Goal: Browse casually: Explore the website without a specific task or goal

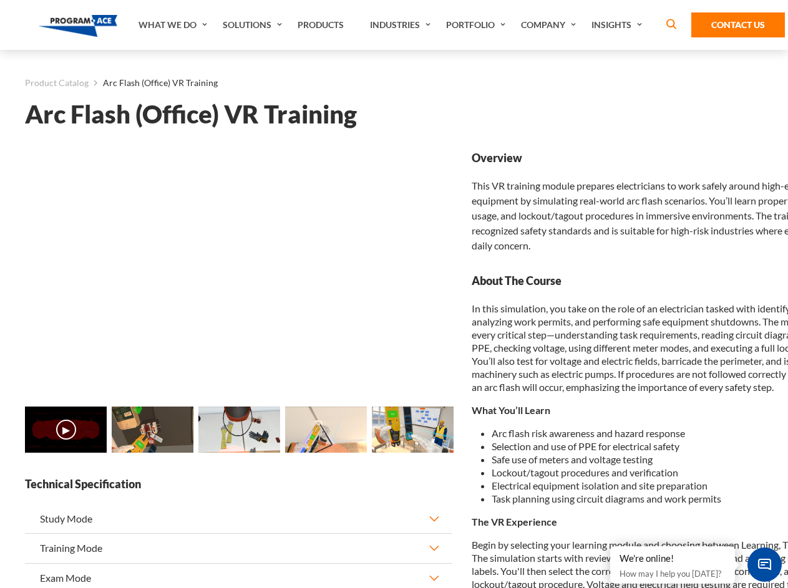
click at [174, 25] on link "What We Do" at bounding box center [174, 25] width 84 height 50
click at [254, 25] on link "Solutions" at bounding box center [253, 25] width 75 height 50
click at [402, 25] on link "Industries" at bounding box center [402, 25] width 76 height 50
click at [551, 25] on link "Company" at bounding box center [550, 25] width 70 height 50
click at [619, 25] on link "Insights" at bounding box center [618, 25] width 66 height 50
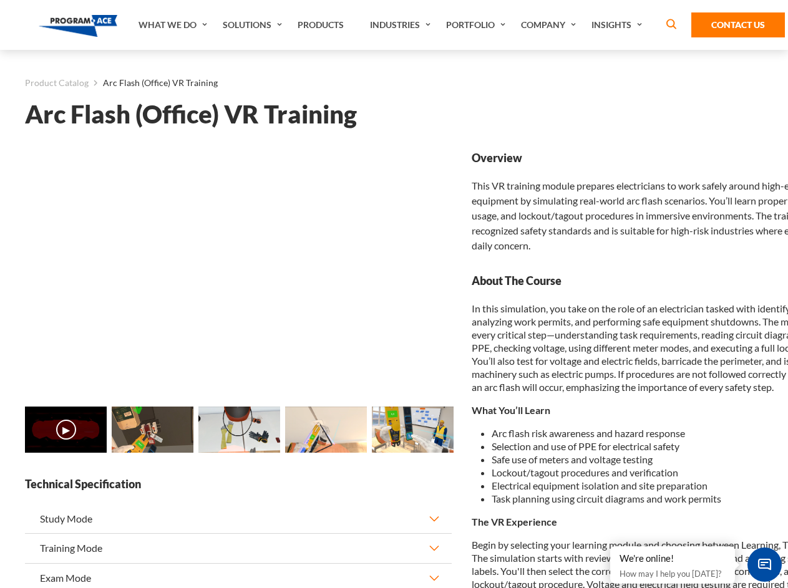
click at [0, 437] on main "Product Catalog Arc Flash (Office) VR Training Arc Flash (Office) VR Training L…" at bounding box center [394, 544] width 788 height 989
